Goal: Information Seeking & Learning: Learn about a topic

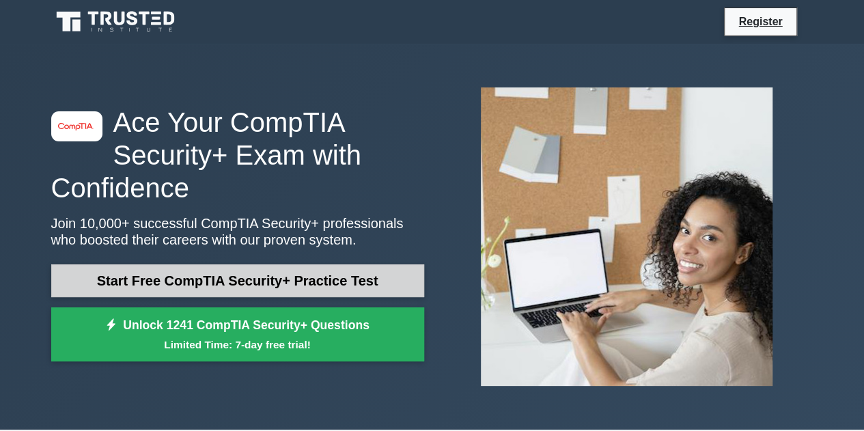
click at [236, 285] on link "Start Free CompTIA Security+ Practice Test" at bounding box center [237, 280] width 373 height 33
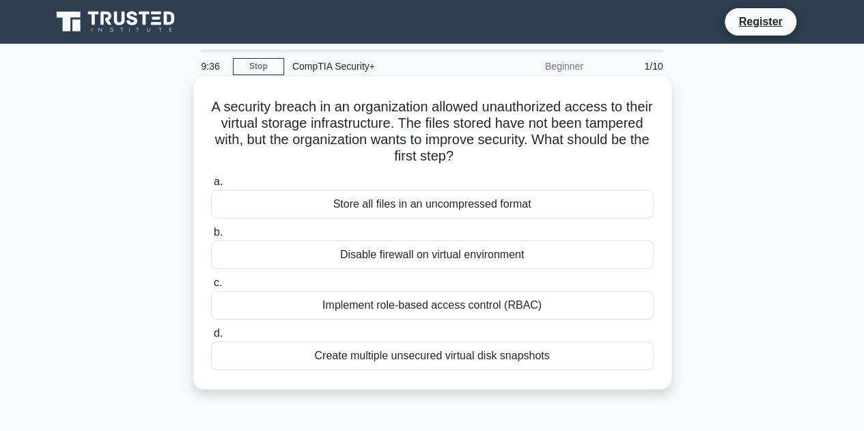
click at [355, 305] on div "Implement role-based access control (RBAC)" at bounding box center [432, 305] width 443 height 29
click at [211, 288] on input "c. Implement role-based access control (RBAC)" at bounding box center [211, 283] width 0 height 9
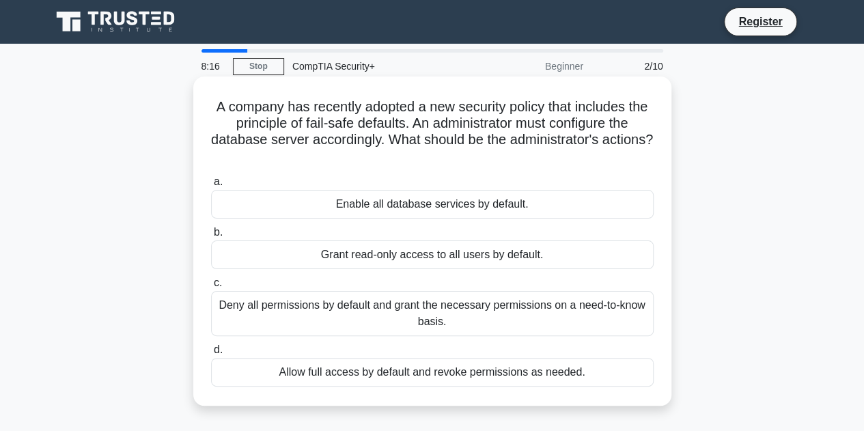
click at [428, 326] on div "Deny all permissions by default and grant the necessary permissions on a need-t…" at bounding box center [432, 313] width 443 height 45
click at [211, 288] on input "c. Deny all permissions by default and grant the necessary permissions on a nee…" at bounding box center [211, 283] width 0 height 9
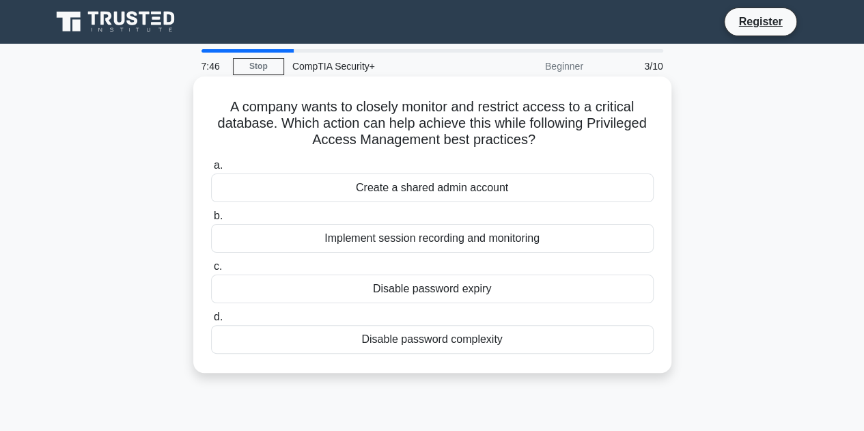
click at [381, 247] on div "Implement session recording and monitoring" at bounding box center [432, 238] width 443 height 29
click at [211, 221] on input "b. Implement session recording and monitoring" at bounding box center [211, 216] width 0 height 9
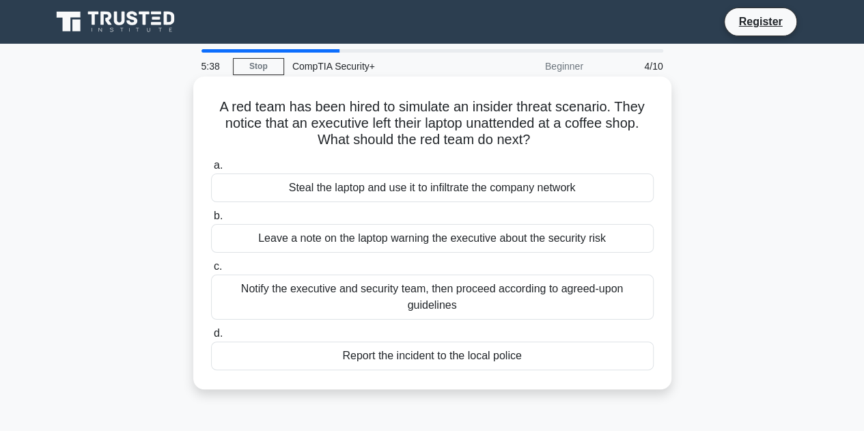
click at [328, 296] on div "Notify the executive and security team, then proceed according to agreed-upon g…" at bounding box center [432, 297] width 443 height 45
click at [211, 271] on input "c. Notify the executive and security team, then proceed according to agreed-upo…" at bounding box center [211, 266] width 0 height 9
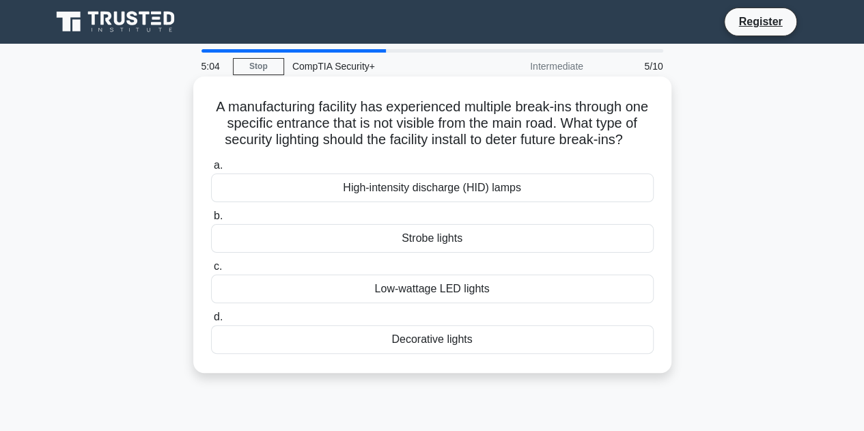
click at [462, 202] on div "High-intensity discharge (HID) lamps" at bounding box center [432, 188] width 443 height 29
click at [417, 202] on div "High-intensity discharge (HID) lamps" at bounding box center [432, 188] width 443 height 29
click at [211, 170] on input "a. High-intensity discharge (HID) lamps" at bounding box center [211, 165] width 0 height 9
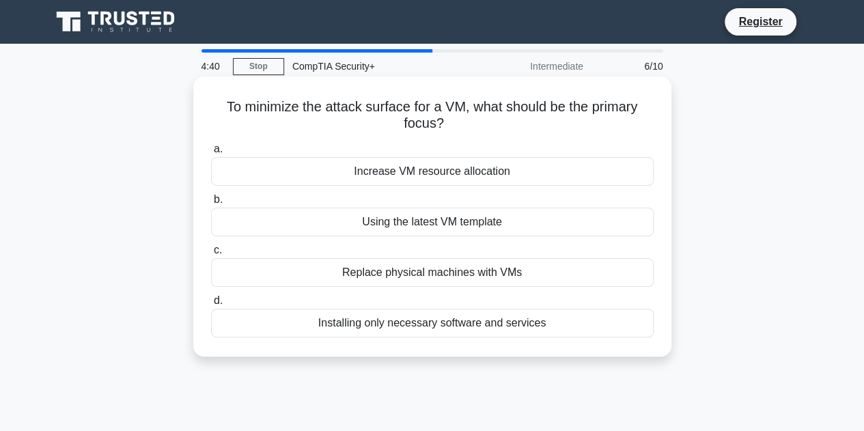
click at [401, 333] on div "Installing only necessary software and services" at bounding box center [432, 323] width 443 height 29
click at [211, 305] on input "d. Installing only necessary software and services" at bounding box center [211, 301] width 0 height 9
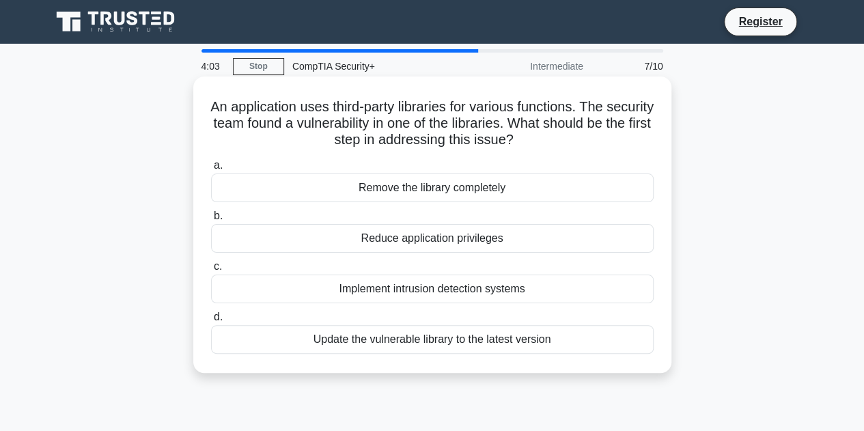
click at [435, 337] on div "Update the vulnerable library to the latest version" at bounding box center [432, 339] width 443 height 29
click at [211, 322] on input "d. Update the vulnerable library to the latest version" at bounding box center [211, 317] width 0 height 9
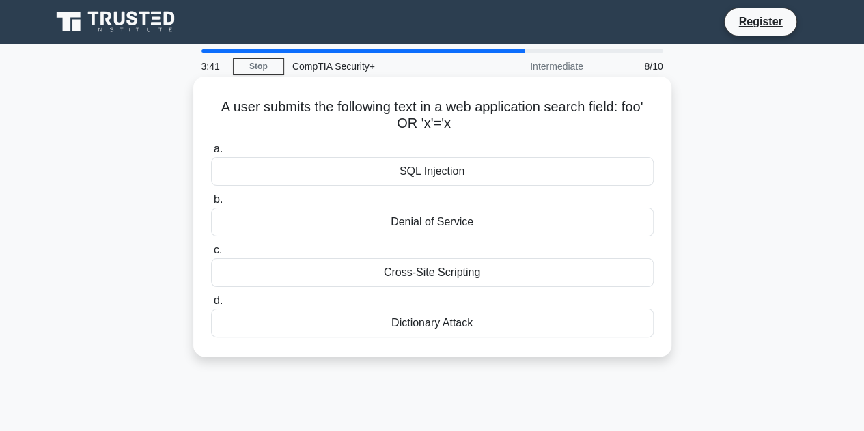
click at [400, 280] on div "Cross-Site Scripting" at bounding box center [432, 272] width 443 height 29
click at [211, 255] on input "c. Cross-Site Scripting" at bounding box center [211, 250] width 0 height 9
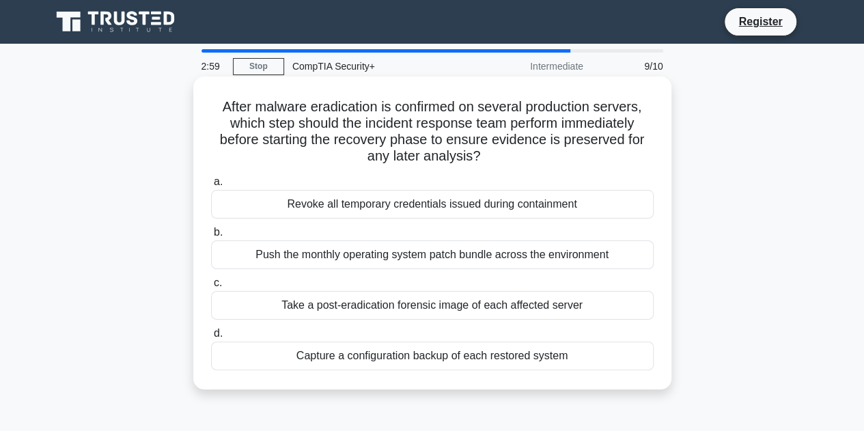
click at [359, 357] on div "Capture a configuration backup of each restored system" at bounding box center [432, 356] width 443 height 29
click at [211, 338] on input "d. Capture a configuration backup of each restored system" at bounding box center [211, 333] width 0 height 9
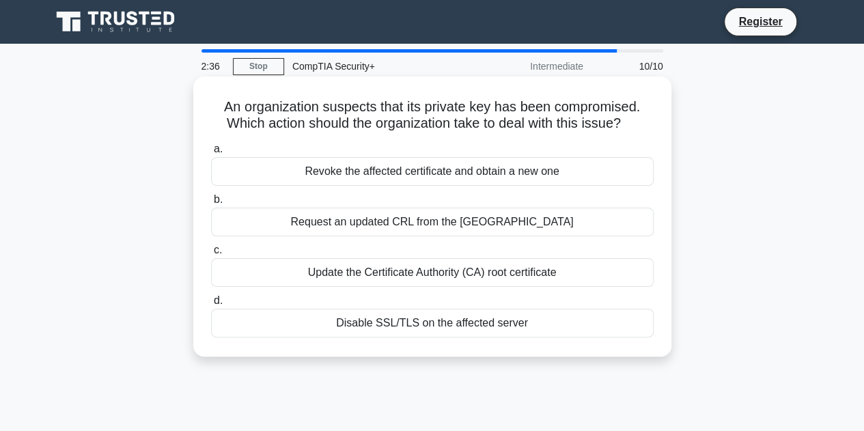
click at [331, 167] on div "Revoke the affected certificate and obtain a new one" at bounding box center [432, 171] width 443 height 29
click at [211, 154] on input "a. Revoke the affected certificate and obtain a new one" at bounding box center [211, 149] width 0 height 9
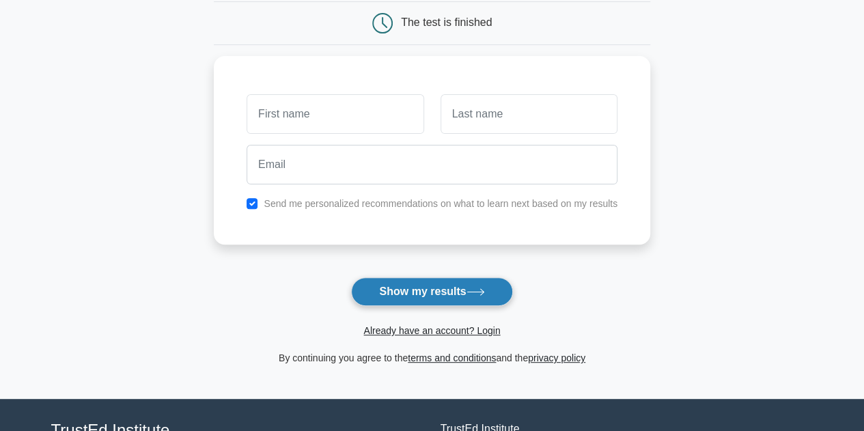
click at [353, 286] on button "Show my results" at bounding box center [431, 291] width 161 height 29
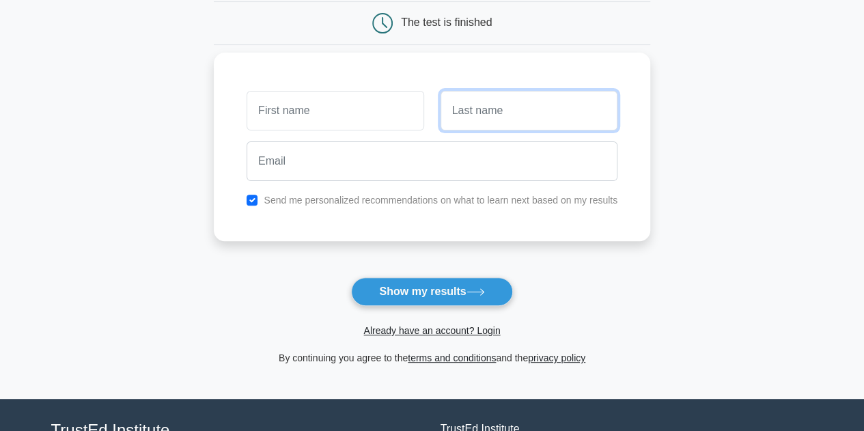
click at [480, 122] on input "text" at bounding box center [529, 111] width 177 height 40
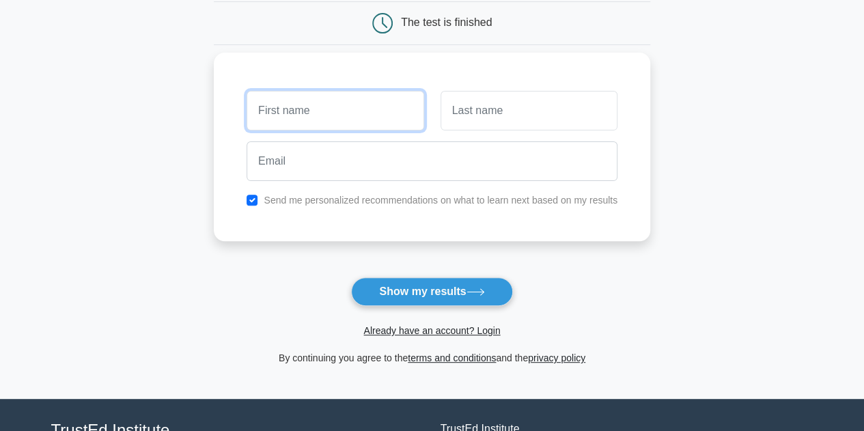
click at [400, 124] on input "text" at bounding box center [335, 111] width 177 height 40
type input "Landu"
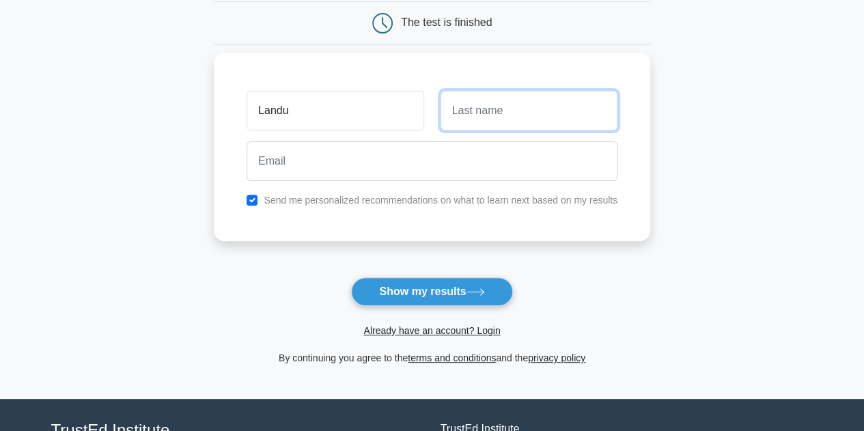
click at [505, 107] on input "text" at bounding box center [529, 111] width 177 height 40
type input "Anghuwo"
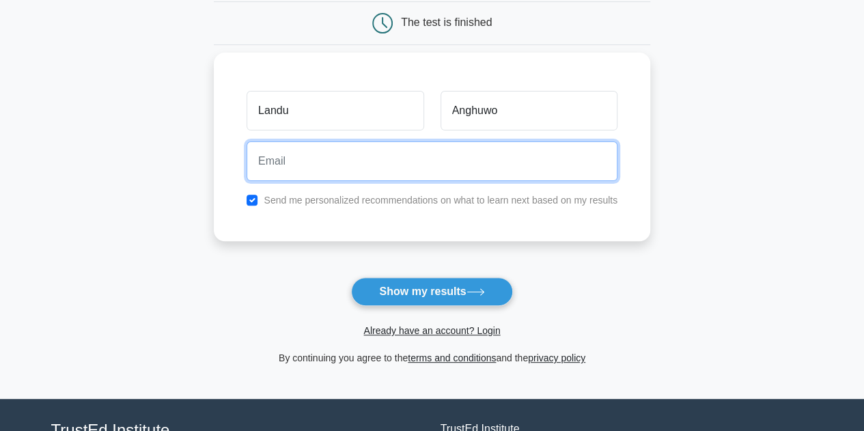
click at [477, 163] on input "email" at bounding box center [432, 161] width 371 height 40
click at [471, 161] on input "email" at bounding box center [432, 161] width 371 height 40
type input "olanghuwo"
click at [462, 167] on input "olanghuwo" at bounding box center [432, 161] width 371 height 40
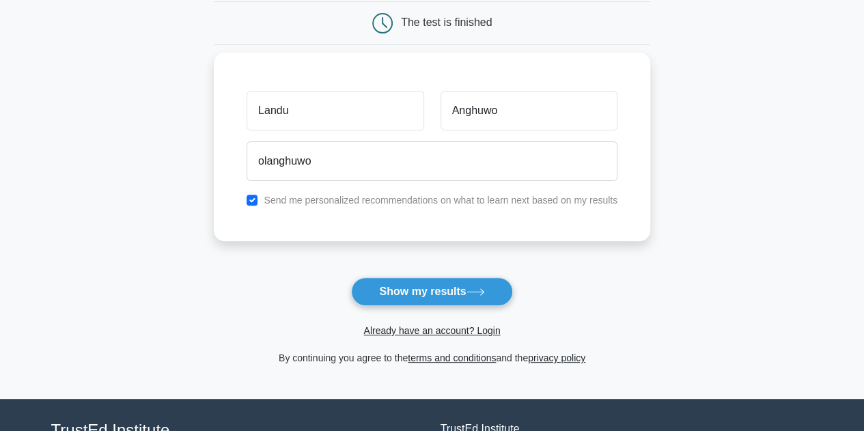
click at [359, 195] on label "Send me personalized recommendations on what to learn next based on my results" at bounding box center [441, 200] width 354 height 11
click at [354, 199] on label "Send me personalized recommendations on what to learn next based on my results" at bounding box center [441, 200] width 354 height 11
click at [256, 199] on input "checkbox" at bounding box center [252, 200] width 11 height 11
checkbox input "false"
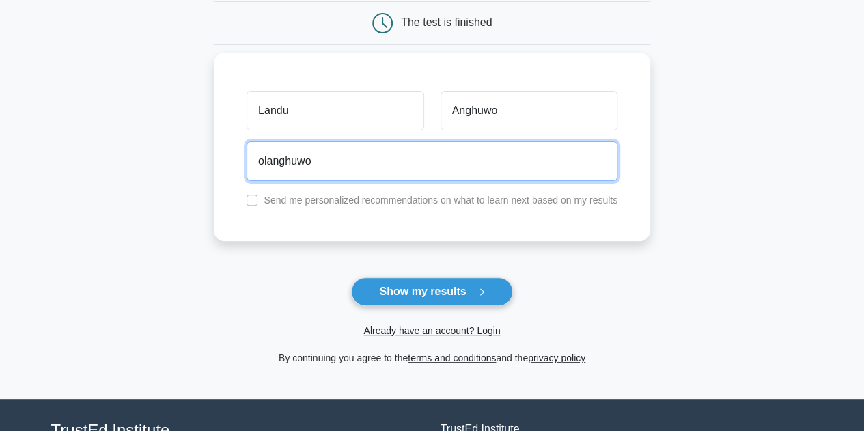
click at [320, 167] on input "olanghuwo" at bounding box center [432, 161] width 371 height 40
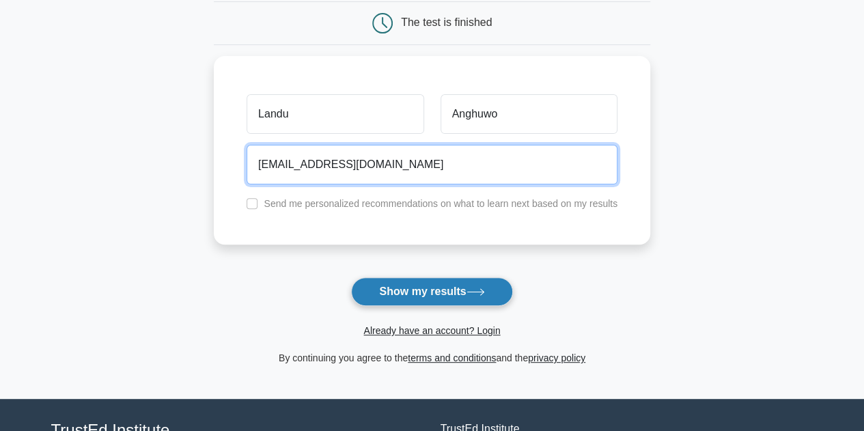
type input "olanghuwo@gmail.com"
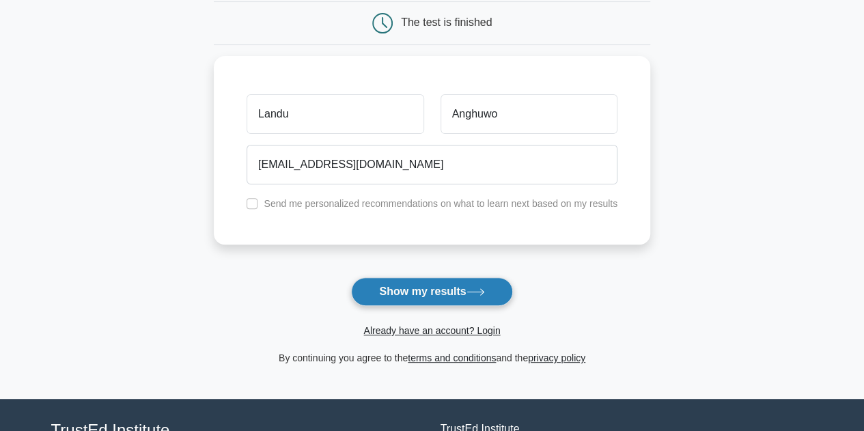
click at [394, 281] on button "Show my results" at bounding box center [431, 291] width 161 height 29
